Goal: Information Seeking & Learning: Learn about a topic

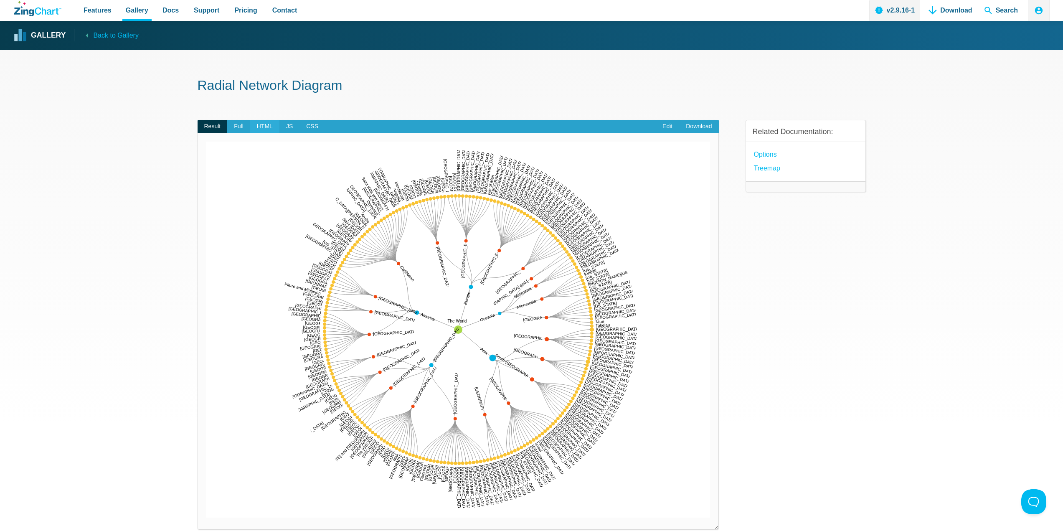
click at [262, 124] on span "HTML" at bounding box center [264, 126] width 29 height 13
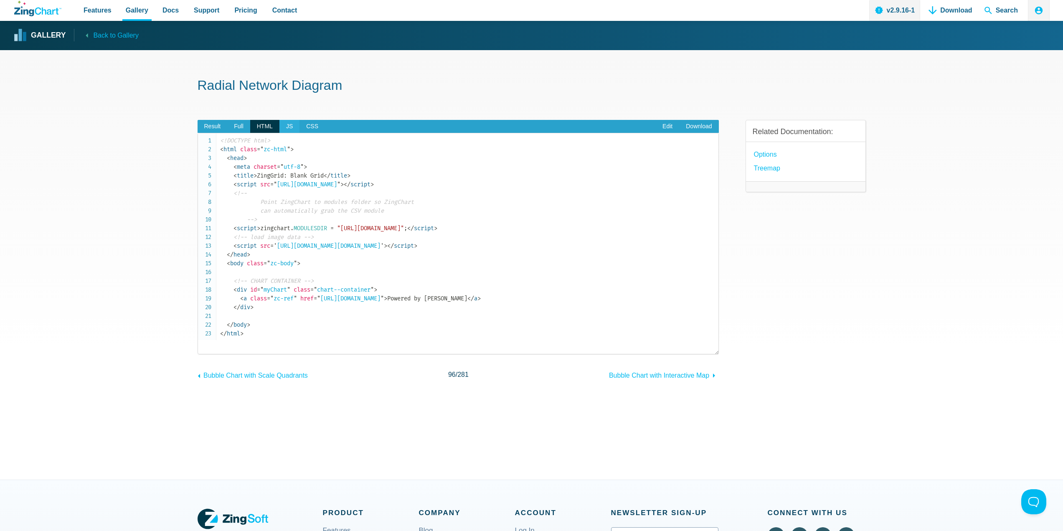
click at [287, 127] on span "JS" at bounding box center [289, 126] width 20 height 13
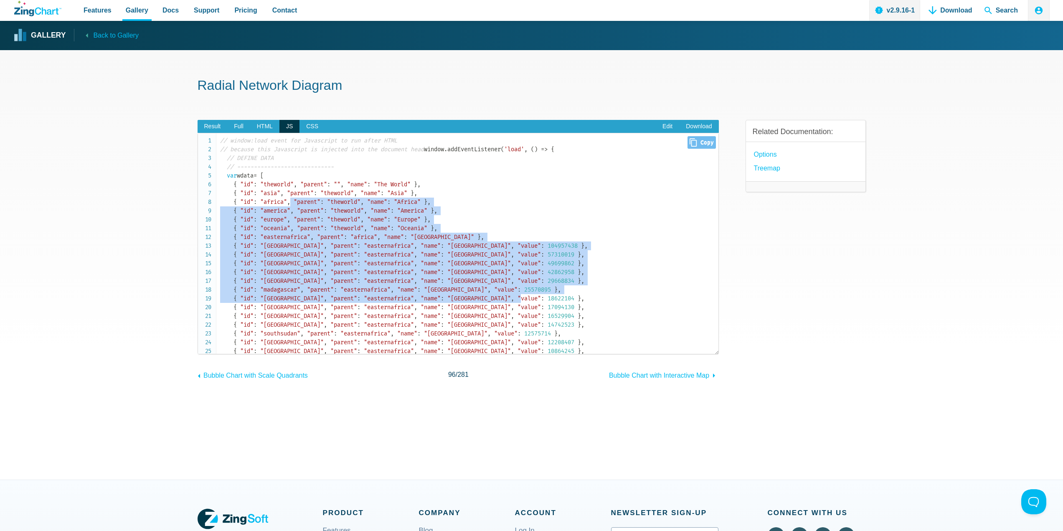
drag, startPoint x: 320, startPoint y: 211, endPoint x: 463, endPoint y: 306, distance: 171.6
click at [86, 34] on link "Back to Gallery" at bounding box center [106, 35] width 64 height 12
click at [217, 124] on span "Result" at bounding box center [213, 126] width 30 height 13
